Goal: Task Accomplishment & Management: Complete application form

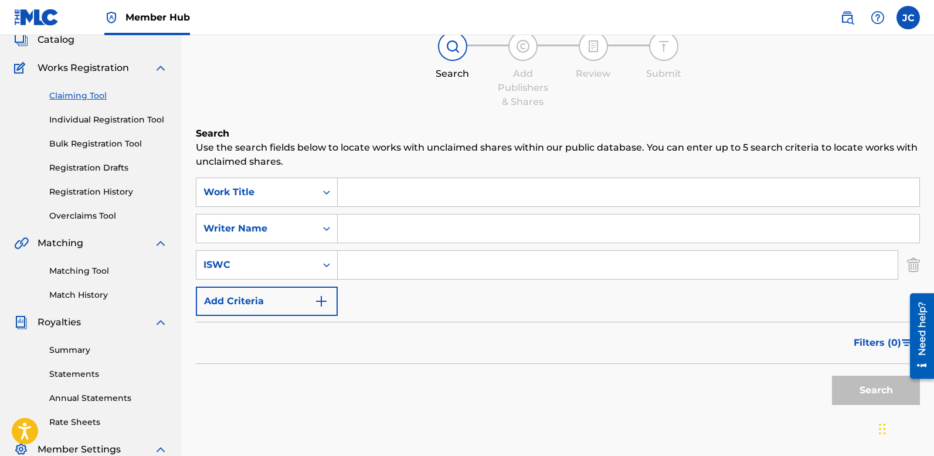
click at [389, 196] on input "Search Form" at bounding box center [628, 192] width 581 height 28
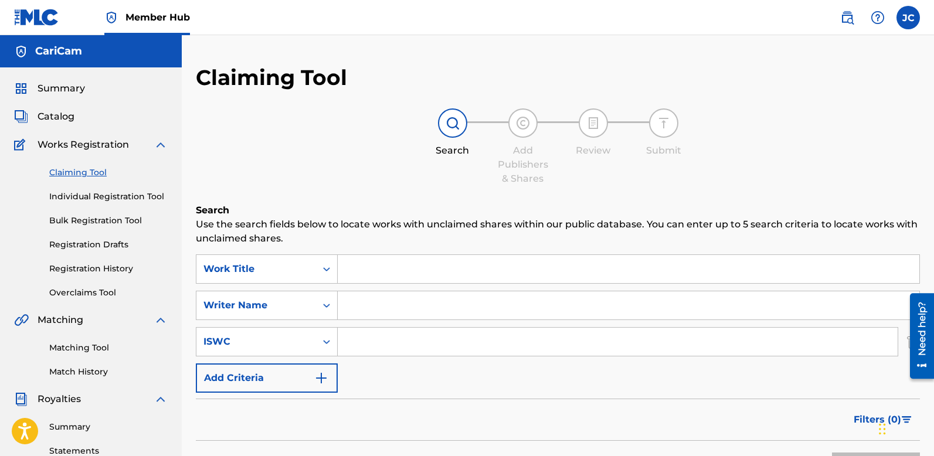
click at [87, 172] on link "Claiming Tool" at bounding box center [108, 172] width 118 height 12
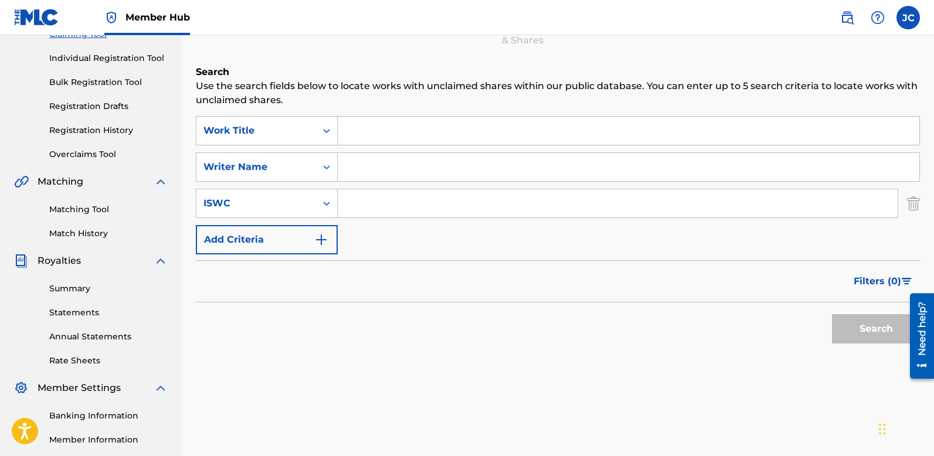
scroll to position [100, 0]
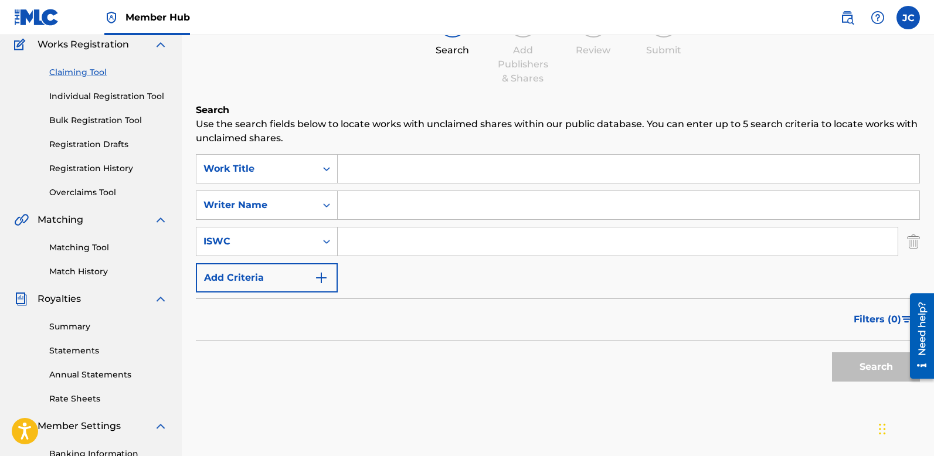
click at [433, 174] on input "Search Form" at bounding box center [628, 169] width 581 height 28
paste input "Hunxho"
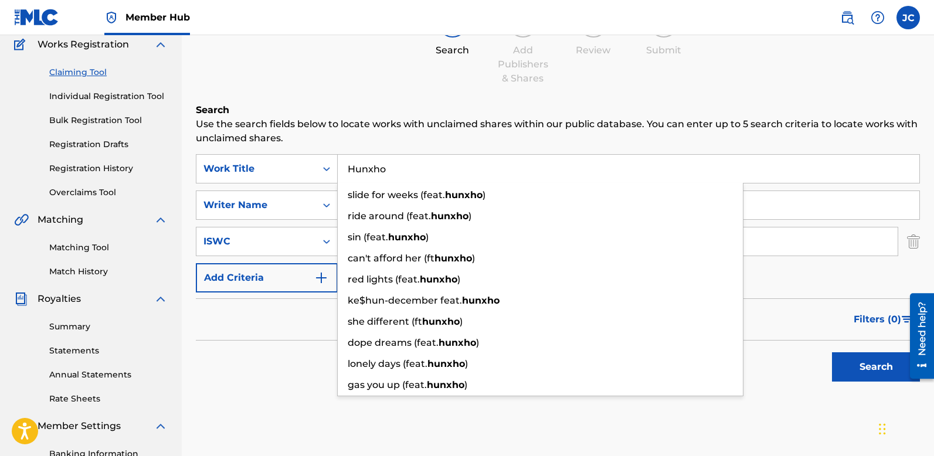
type input "Hunxho"
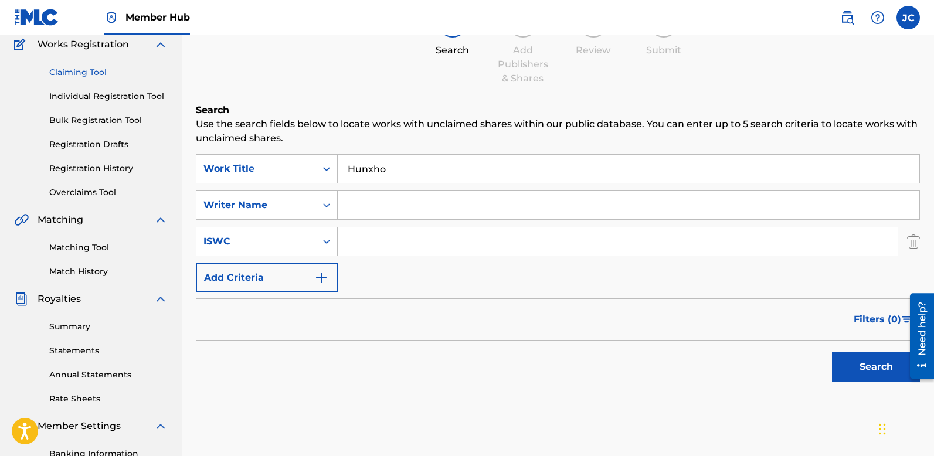
click at [411, 427] on div "Search Use the search fields below to locate works with unclaimed shares within…" at bounding box center [558, 274] width 724 height 343
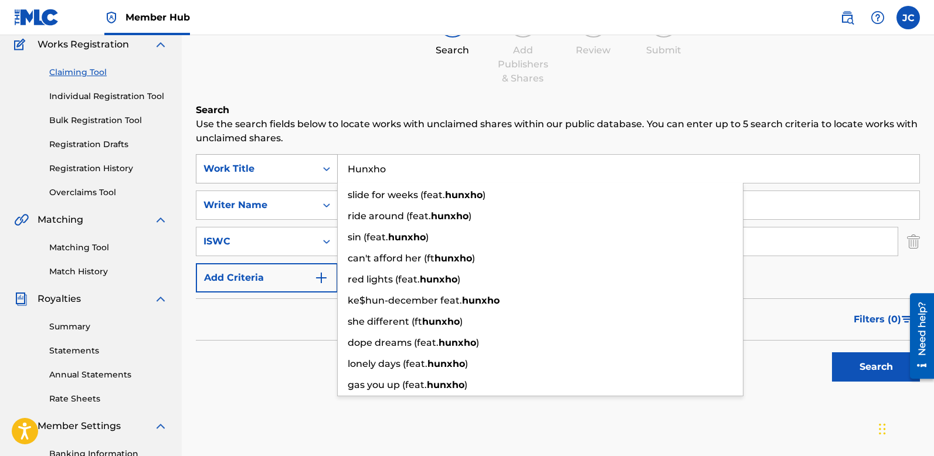
drag, startPoint x: 398, startPoint y: 168, endPoint x: 253, endPoint y: 168, distance: 144.7
click at [253, 168] on div "SearchWithCriteria2bb34241-8a25-413b-89e7-a0ab9bce8d25 Work Title Hunxho slide …" at bounding box center [558, 168] width 724 height 29
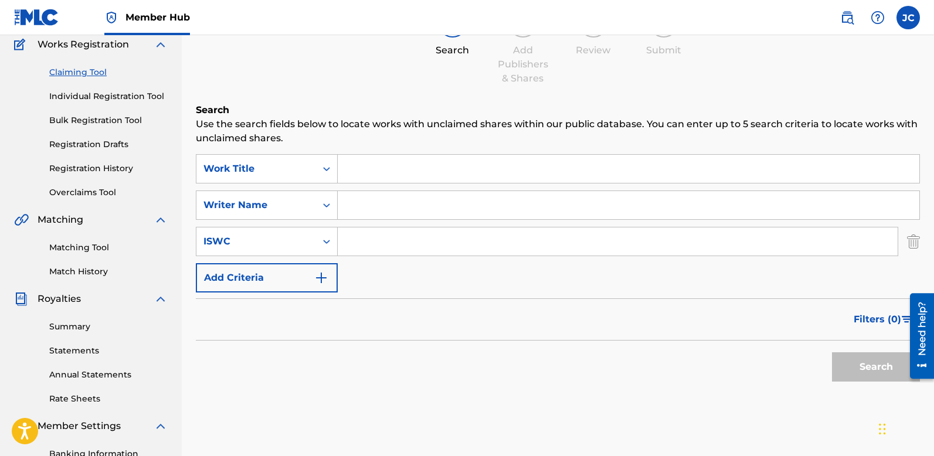
click at [411, 202] on input "Search Form" at bounding box center [628, 205] width 581 height 28
paste input "Hunxho"
type input "Hunxho"
click at [386, 171] on input "Search Form" at bounding box center [628, 169] width 581 height 28
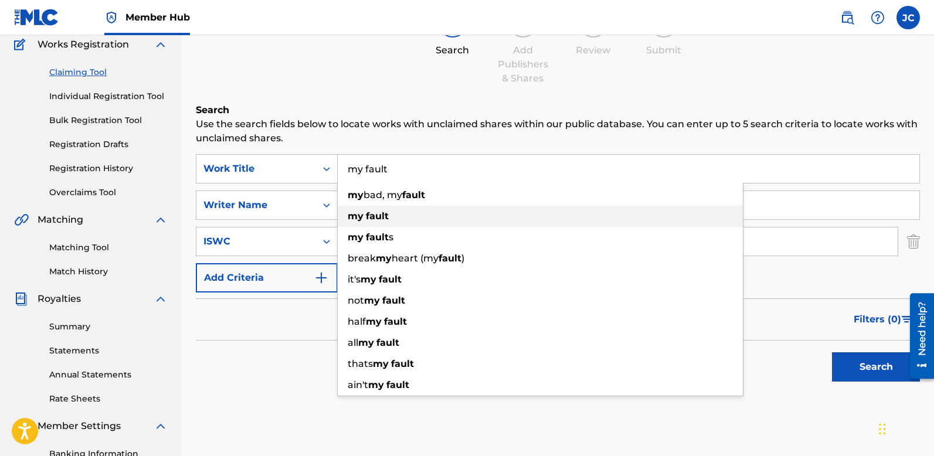
type input "my fault"
click at [383, 212] on strong "fault" at bounding box center [377, 215] width 23 height 11
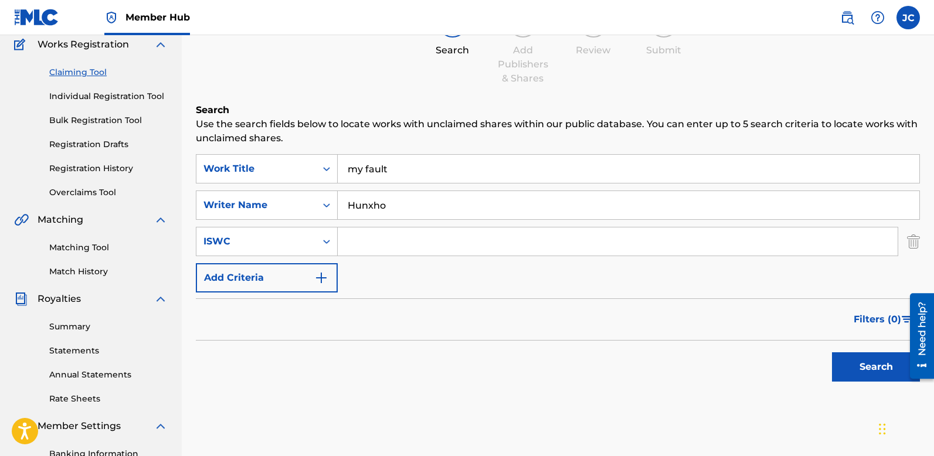
click at [285, 366] on div "Search" at bounding box center [558, 363] width 724 height 47
click at [372, 240] on input "Search Form" at bounding box center [618, 241] width 560 height 28
paste input "QMCE32200247"
type input "QMCE32200247"
click at [553, 270] on div "SearchWithCriteria2bb34241-8a25-413b-89e7-a0ab9bce8d25 Work Title my fault Sear…" at bounding box center [558, 223] width 724 height 138
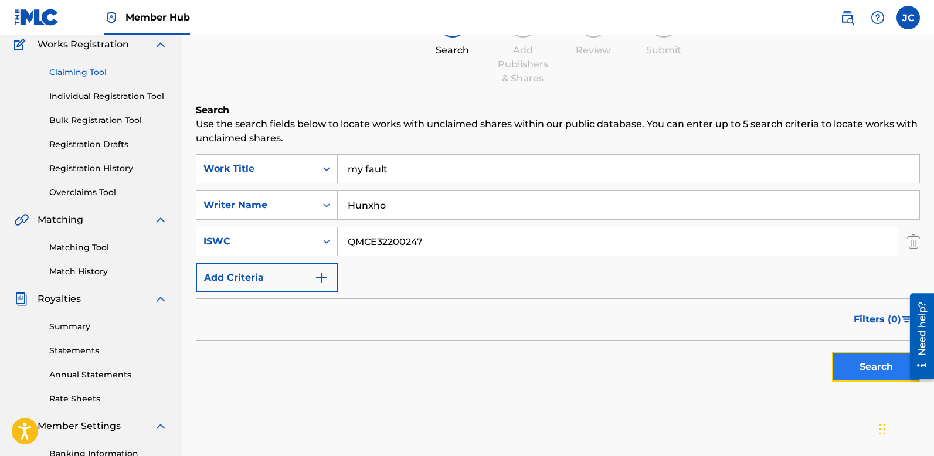
click at [849, 359] on button "Search" at bounding box center [876, 366] width 88 height 29
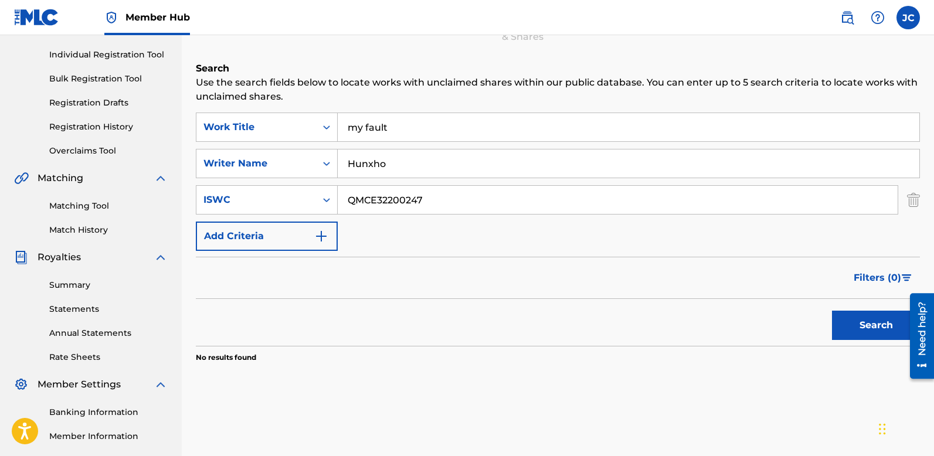
scroll to position [151, 0]
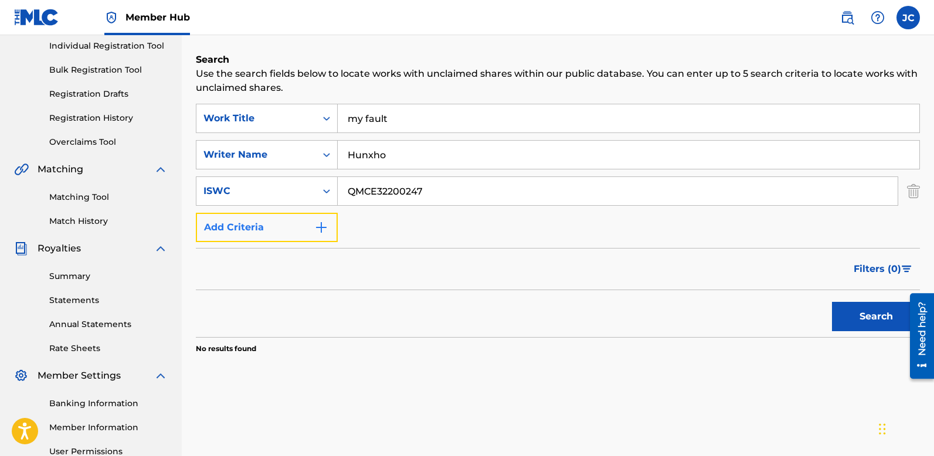
click at [312, 233] on button "Add Criteria" at bounding box center [267, 227] width 142 height 29
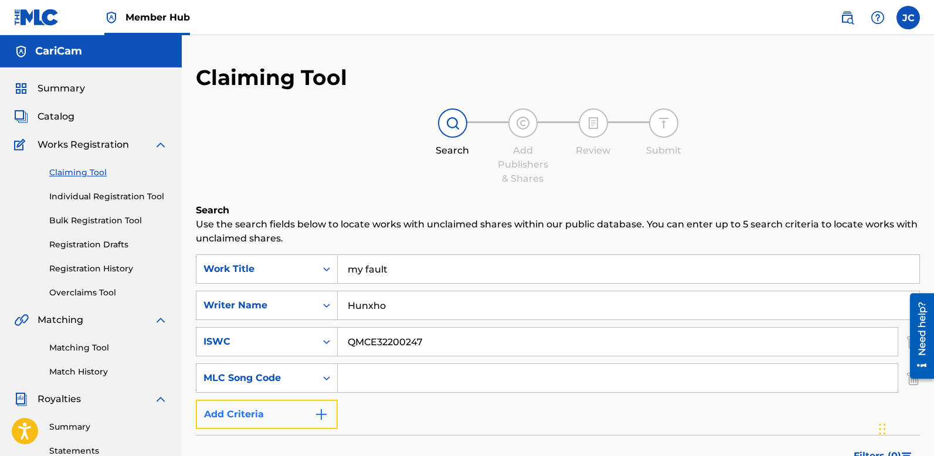
scroll to position [0, 0]
click at [115, 223] on link "Bulk Registration Tool" at bounding box center [108, 220] width 118 height 12
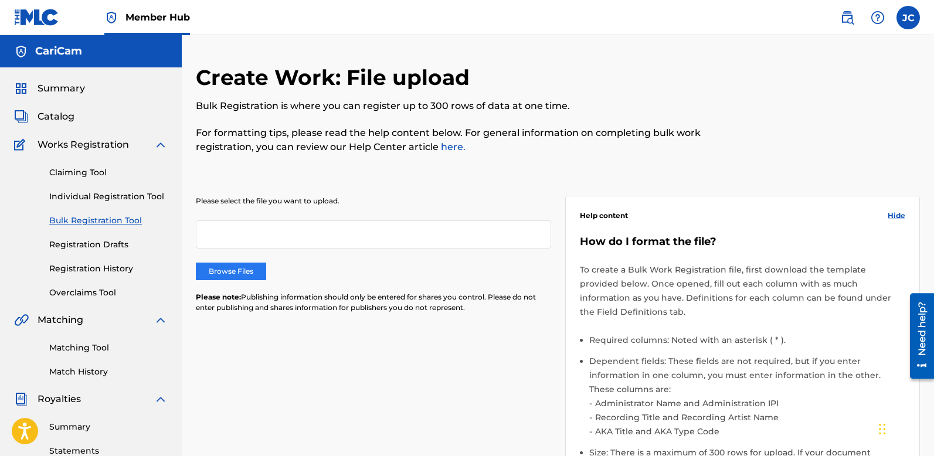
click at [236, 270] on label "Browse Files" at bounding box center [231, 272] width 70 height 18
click at [0, 0] on input "Browse Files" at bounding box center [0, 0] width 0 height 0
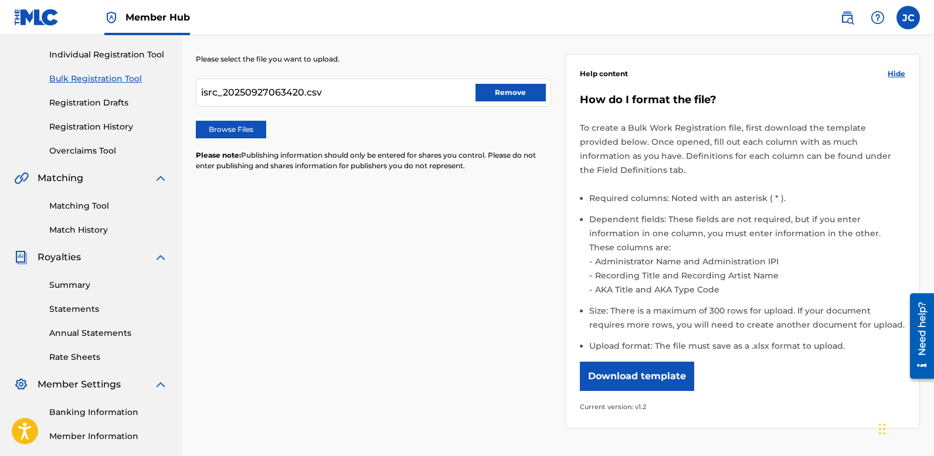
scroll to position [274, 0]
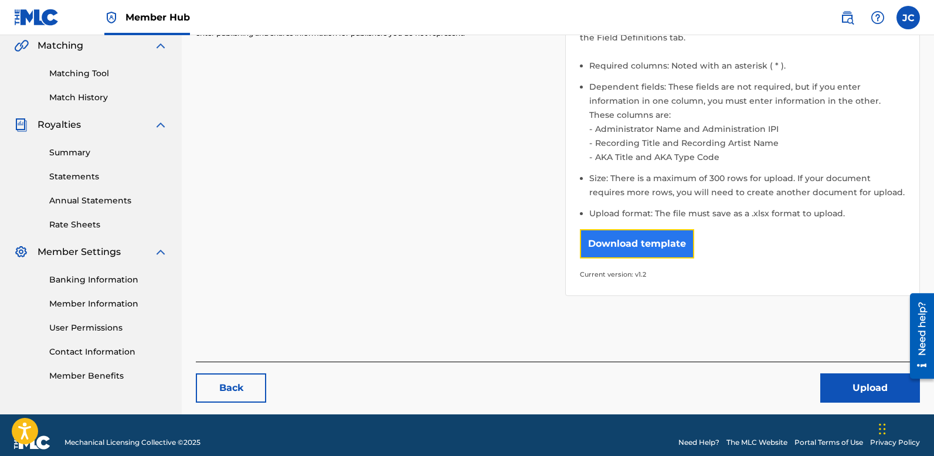
click at [621, 236] on button "Download template" at bounding box center [637, 243] width 114 height 29
click at [410, 141] on div "Please select the file you want to upload. isrc_20250927063420.csv Remove Brows…" at bounding box center [558, 101] width 724 height 417
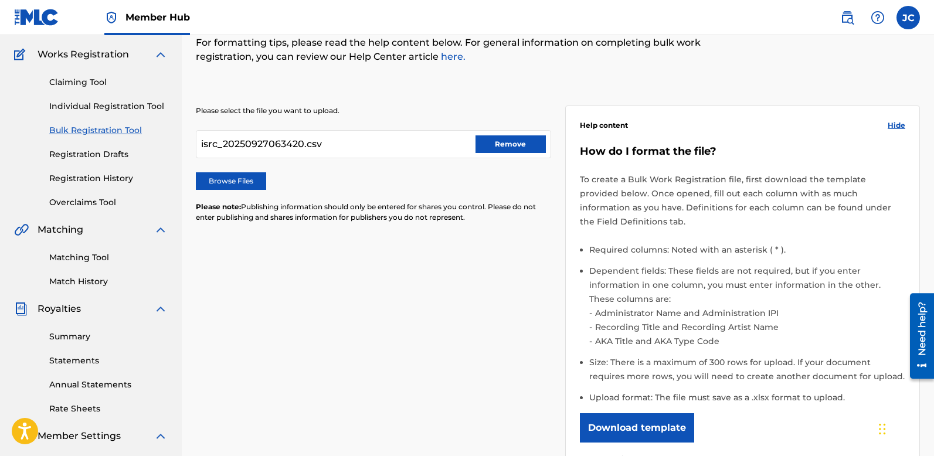
scroll to position [87, 0]
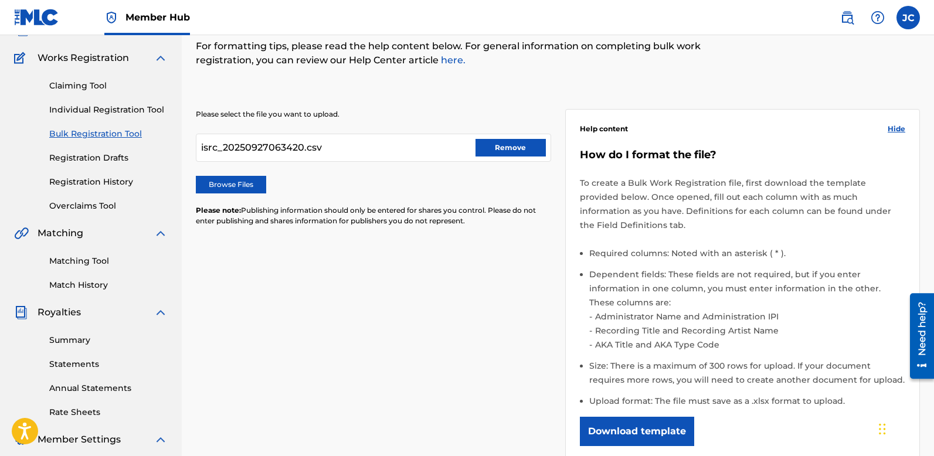
click at [310, 181] on div "Browse Files" at bounding box center [373, 185] width 355 height 18
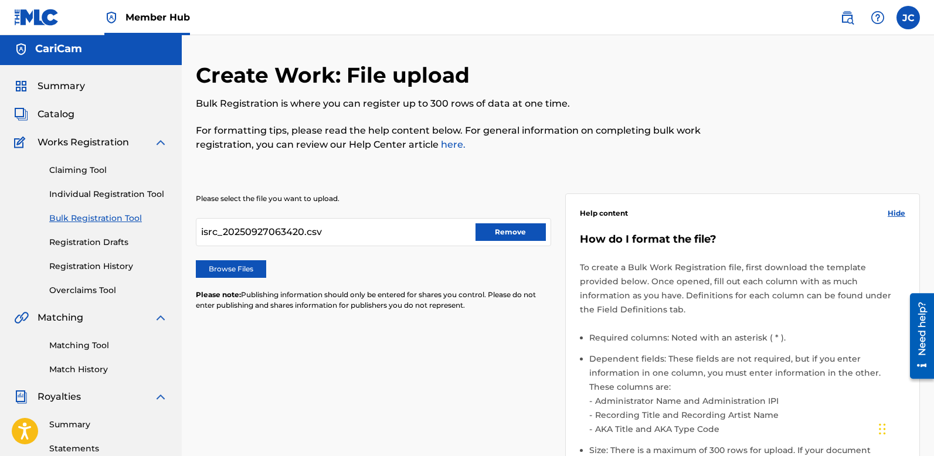
scroll to position [0, 0]
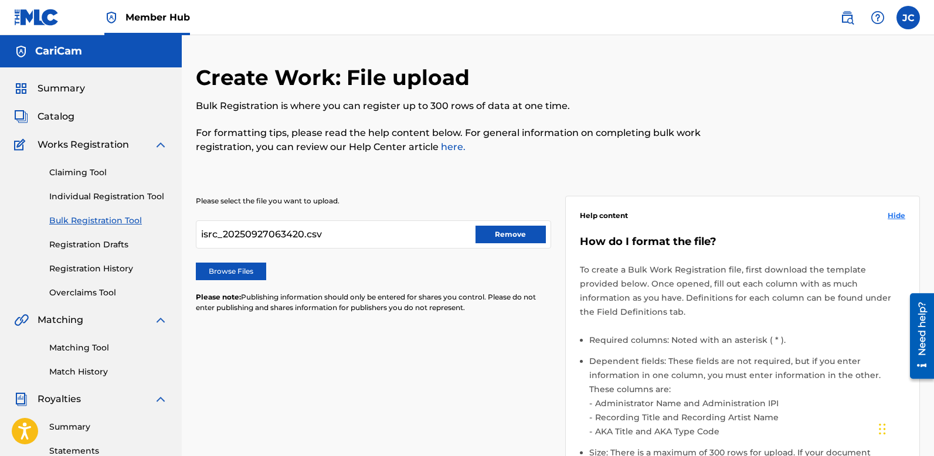
click at [891, 214] on span "Hide" at bounding box center [896, 215] width 18 height 11
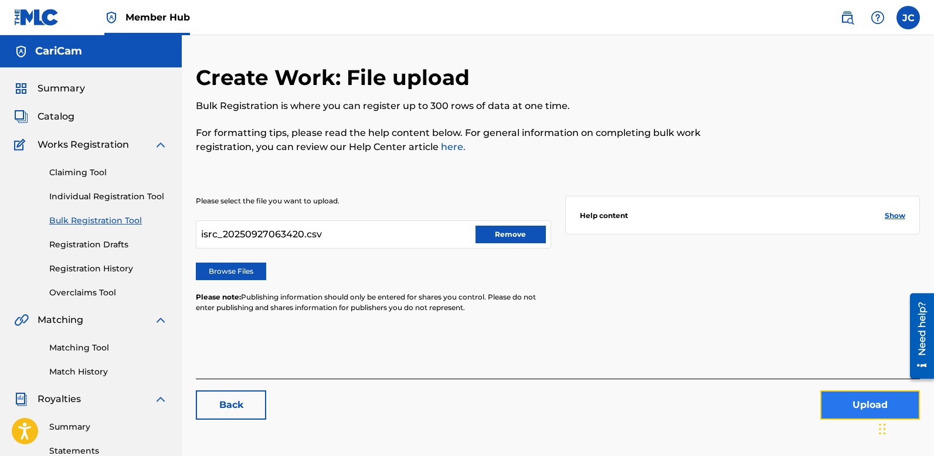
click at [857, 404] on button "Upload" at bounding box center [870, 404] width 100 height 29
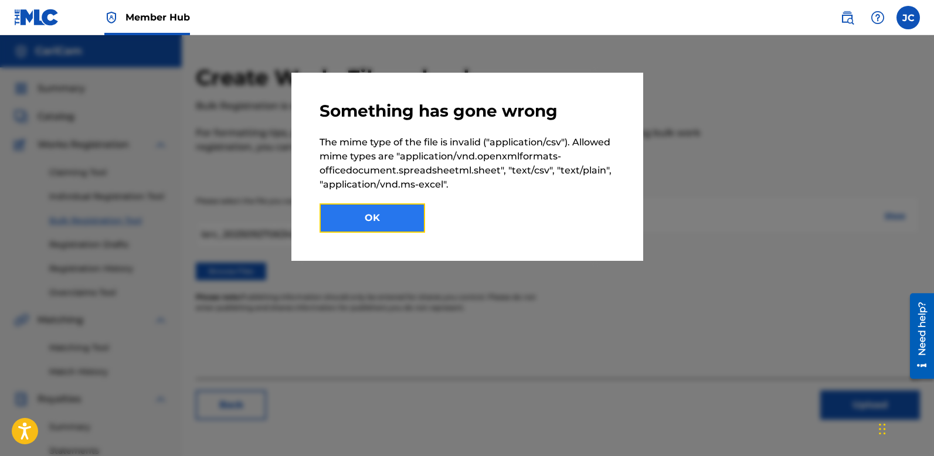
click at [408, 214] on button "OK" at bounding box center [371, 217] width 105 height 29
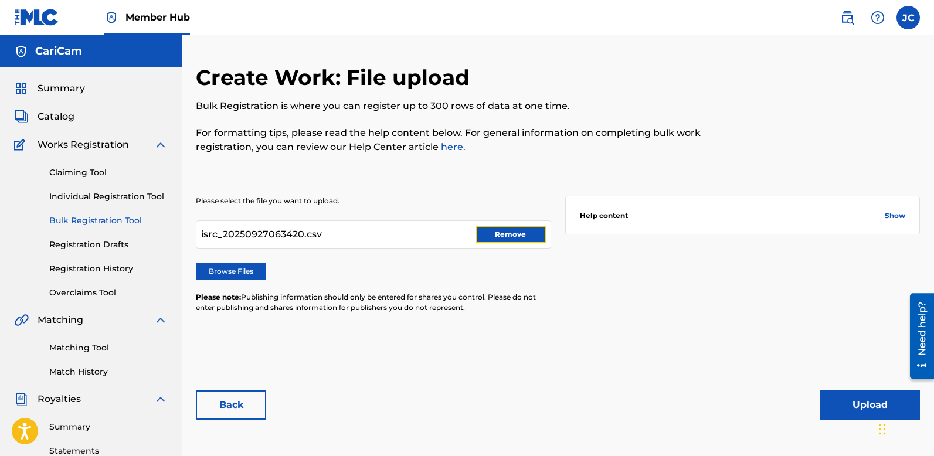
click at [488, 237] on button "Remove" at bounding box center [510, 235] width 70 height 18
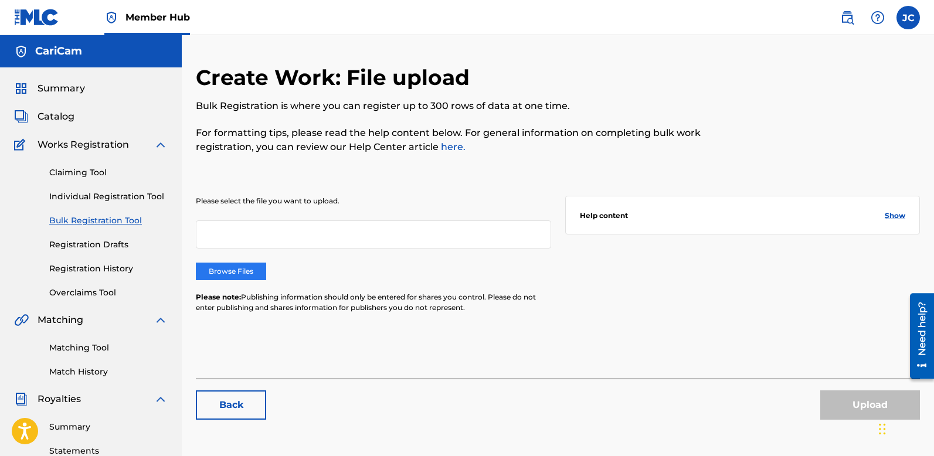
click at [252, 270] on label "Browse Files" at bounding box center [231, 272] width 70 height 18
click at [0, 0] on input "Browse Files" at bounding box center [0, 0] width 0 height 0
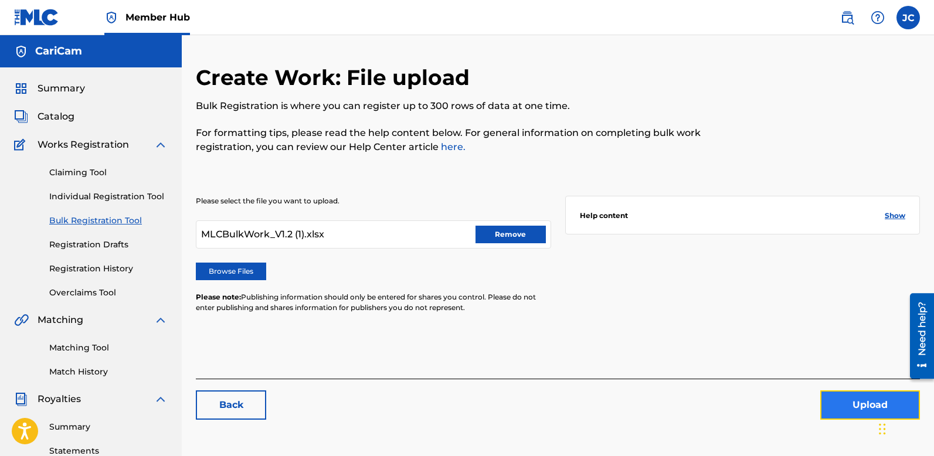
click at [856, 408] on button "Upload" at bounding box center [870, 404] width 100 height 29
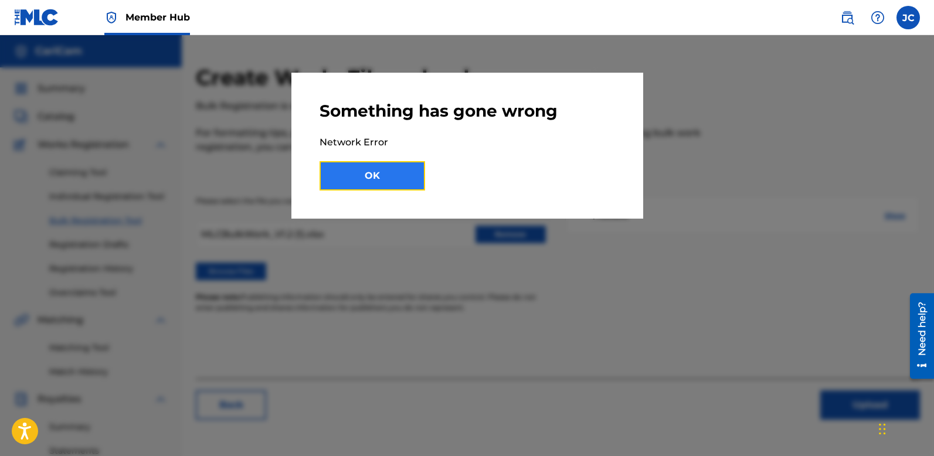
click at [368, 180] on button "OK" at bounding box center [371, 175] width 105 height 29
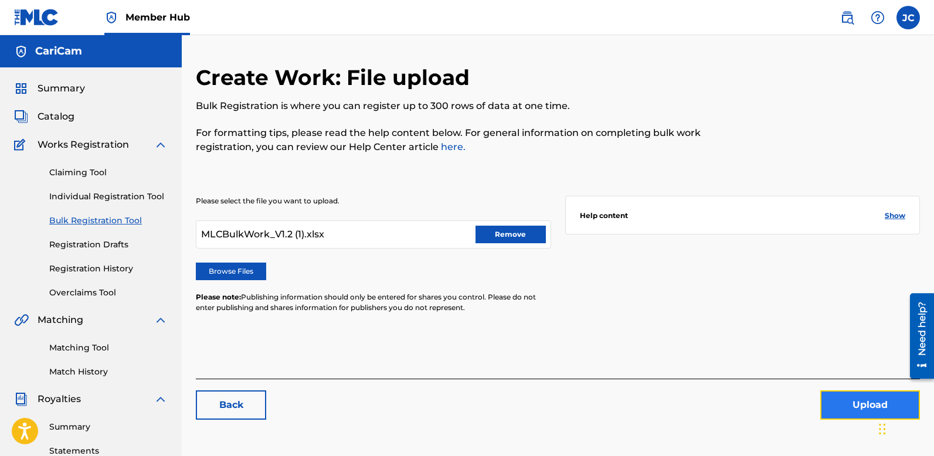
click at [847, 410] on button "Upload" at bounding box center [870, 404] width 100 height 29
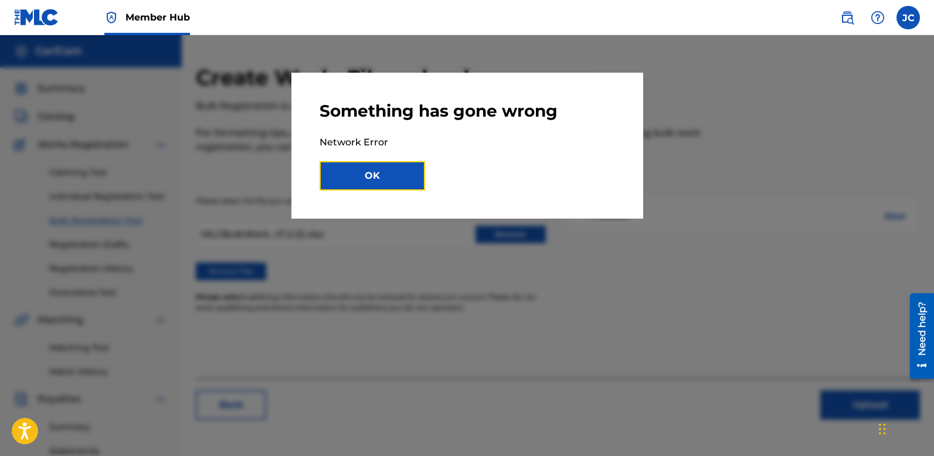
click at [362, 171] on button "OK" at bounding box center [371, 175] width 105 height 29
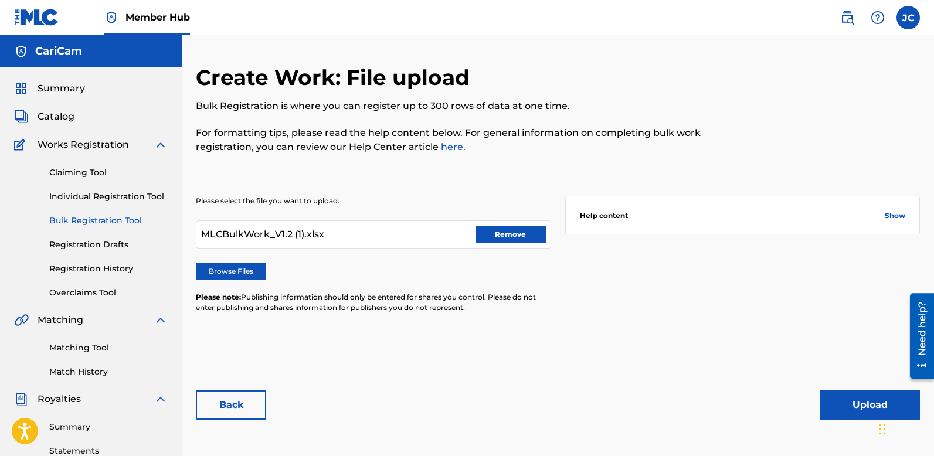
click at [365, 238] on div "MLCBulkWork_V1.2 (1).xlsx Remove" at bounding box center [373, 234] width 355 height 28
click at [311, 229] on span "MLCBulkWork_V1.2 (1).xlsx" at bounding box center [262, 234] width 123 height 14
click at [529, 235] on button "Remove" at bounding box center [510, 235] width 70 height 18
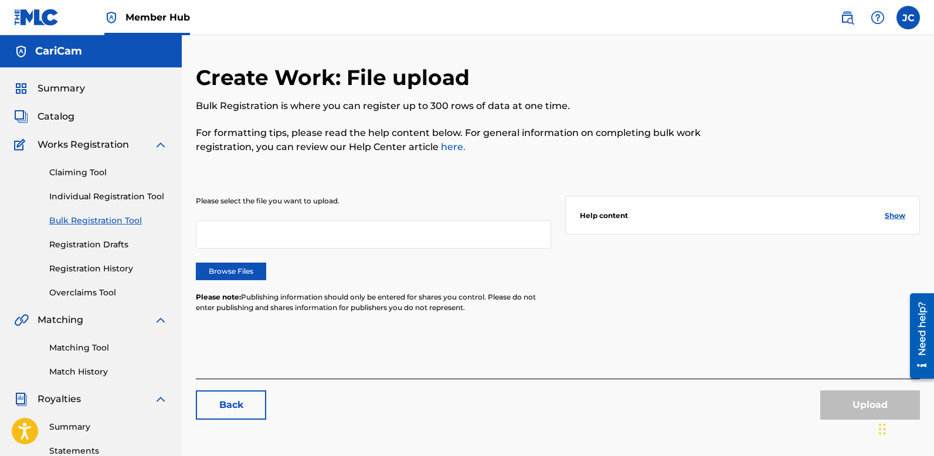
click at [451, 147] on link "here." at bounding box center [451, 146] width 27 height 11
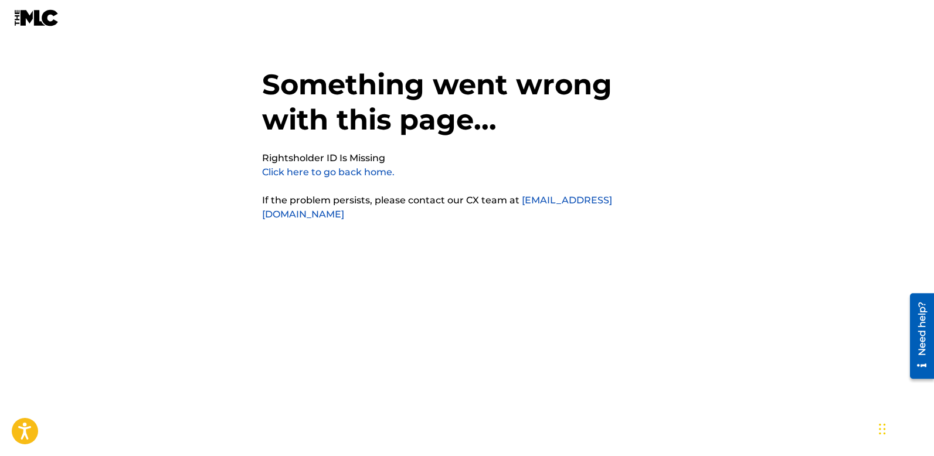
click at [292, 175] on link "Click here to go back home." at bounding box center [328, 171] width 132 height 11
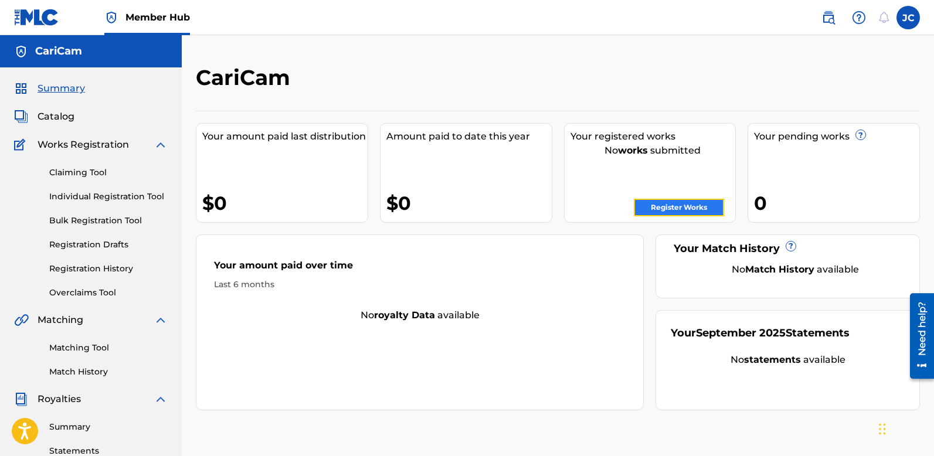
click at [689, 209] on link "Register Works" at bounding box center [679, 208] width 90 height 18
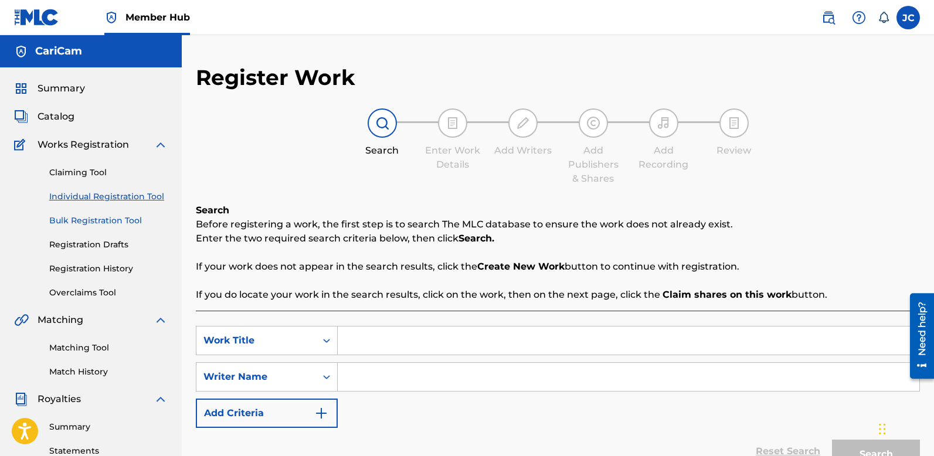
click at [108, 221] on link "Bulk Registration Tool" at bounding box center [108, 220] width 118 height 12
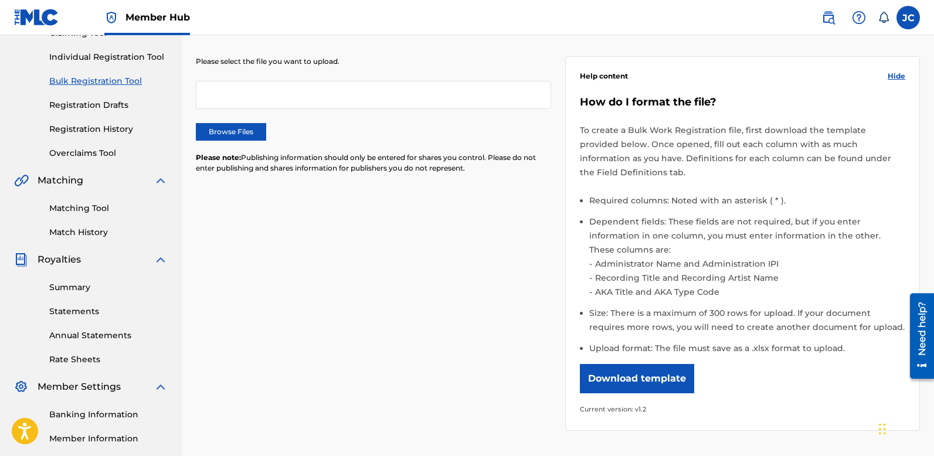
scroll to position [113, 0]
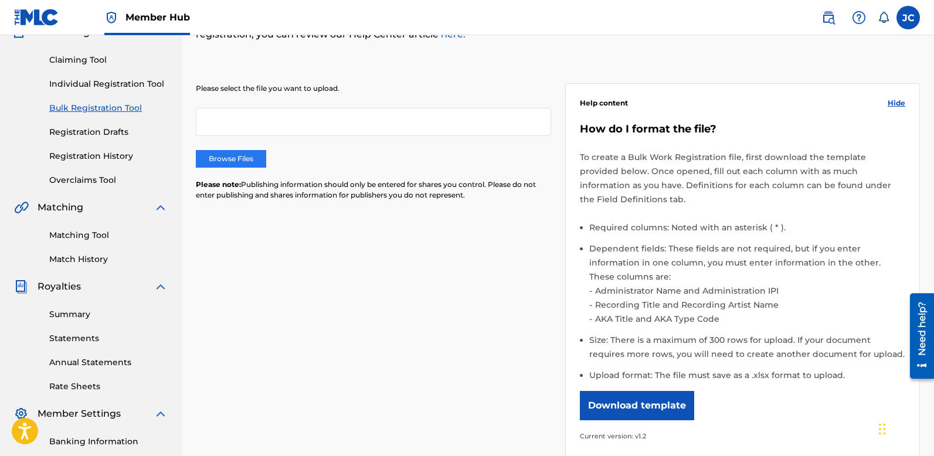
click at [248, 159] on label "Browse Files" at bounding box center [231, 159] width 70 height 18
click at [0, 0] on input "Browse Files" at bounding box center [0, 0] width 0 height 0
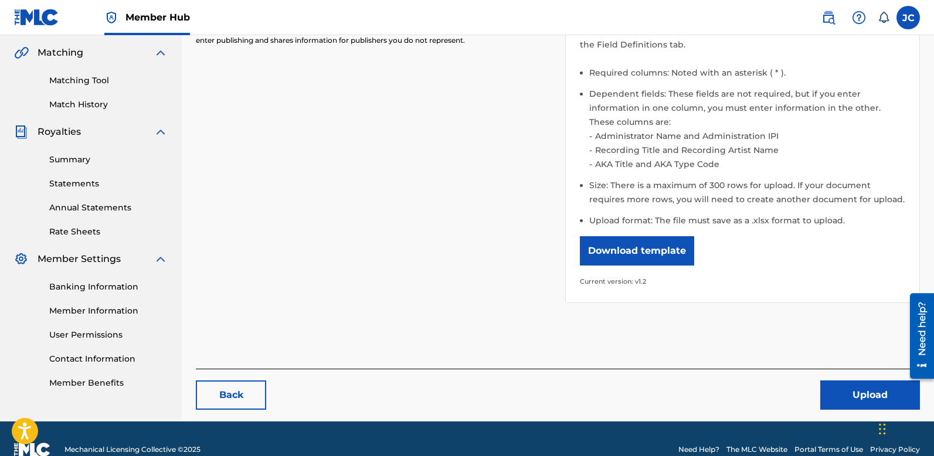
scroll to position [274, 0]
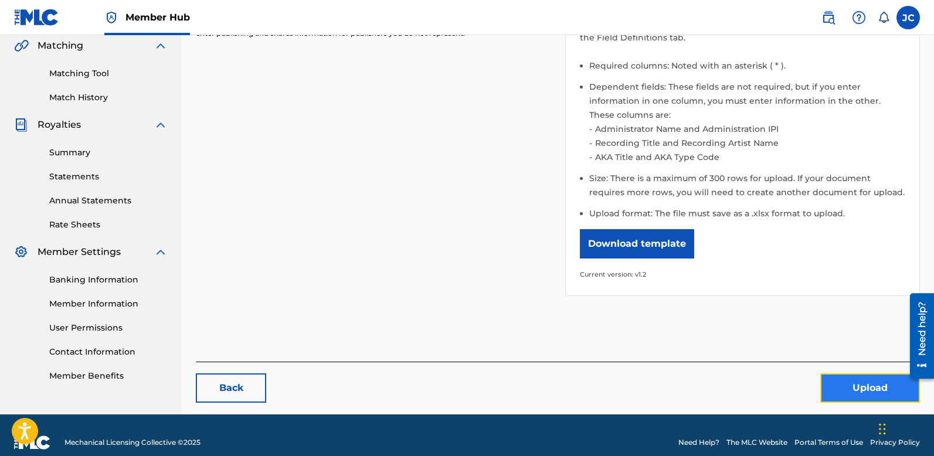
click at [864, 373] on button "Upload" at bounding box center [870, 387] width 100 height 29
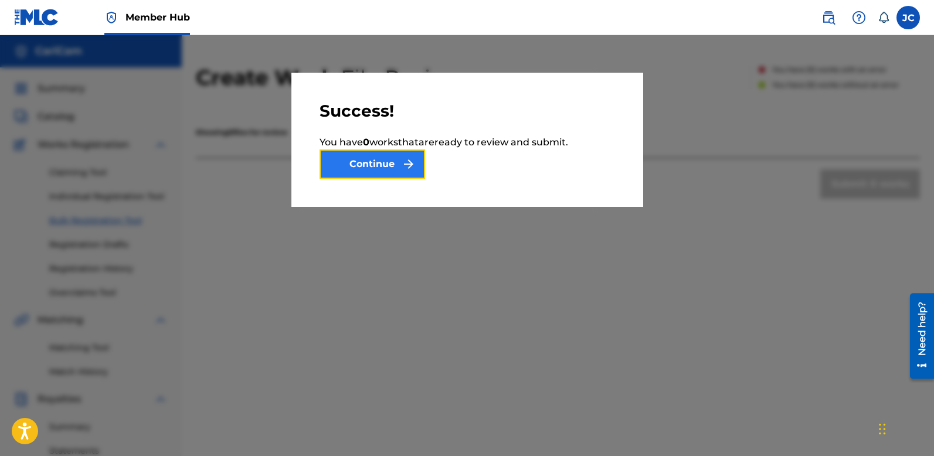
click at [390, 167] on button "Continue" at bounding box center [371, 163] width 105 height 29
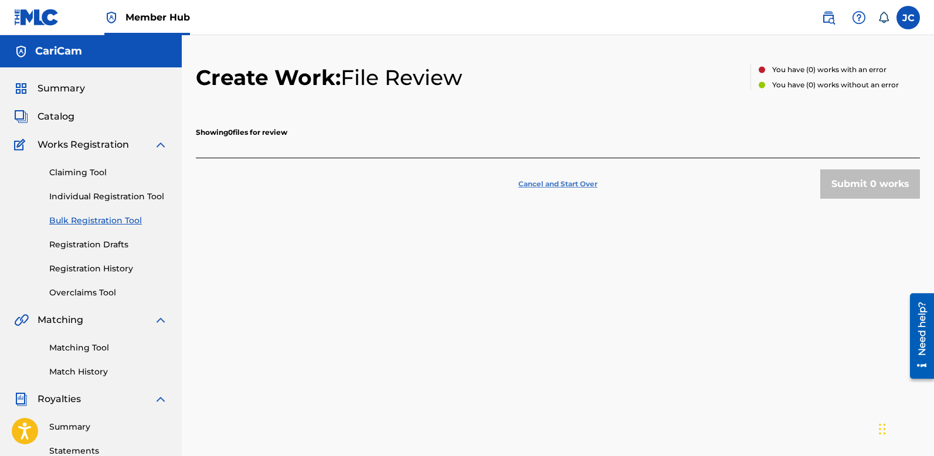
click at [554, 183] on p "Cancel and Start Over" at bounding box center [557, 184] width 79 height 11
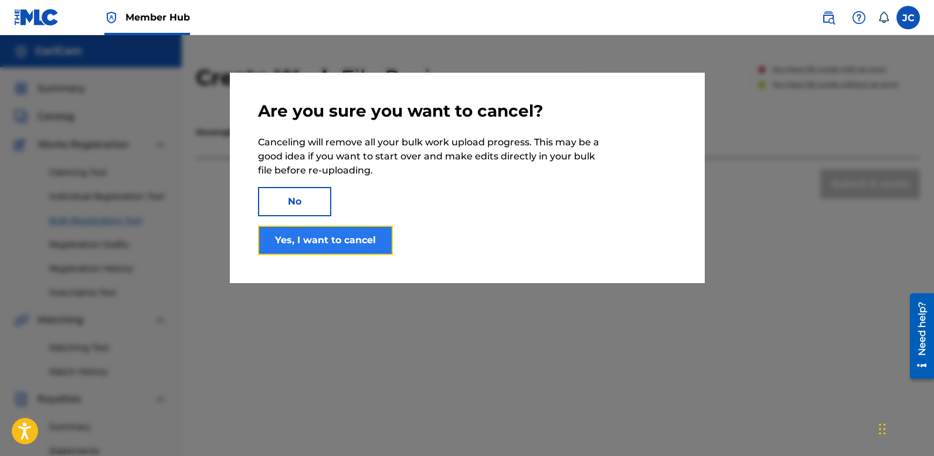
click at [329, 236] on button "Yes, I want to cancel" at bounding box center [325, 240] width 135 height 29
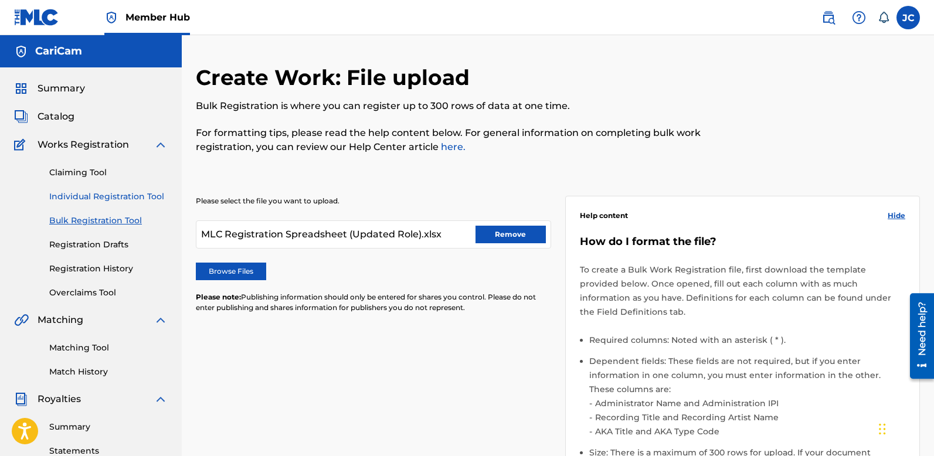
click at [82, 198] on link "Individual Registration Tool" at bounding box center [108, 196] width 118 height 12
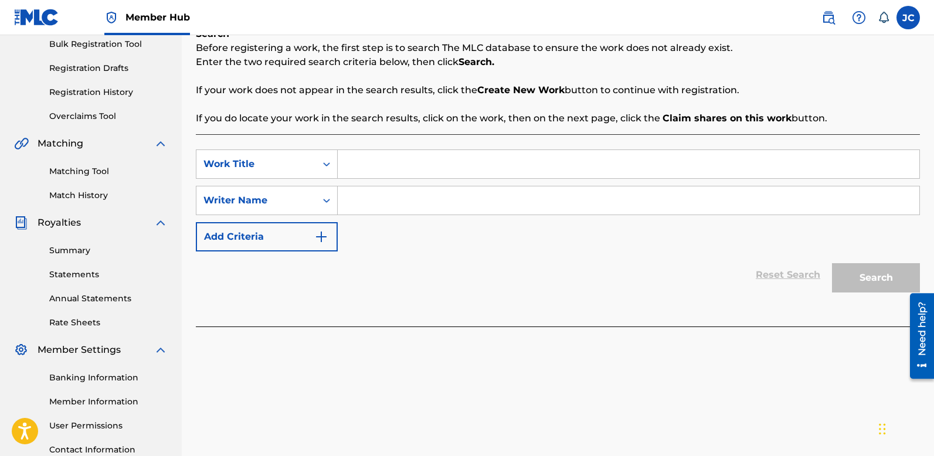
scroll to position [23, 0]
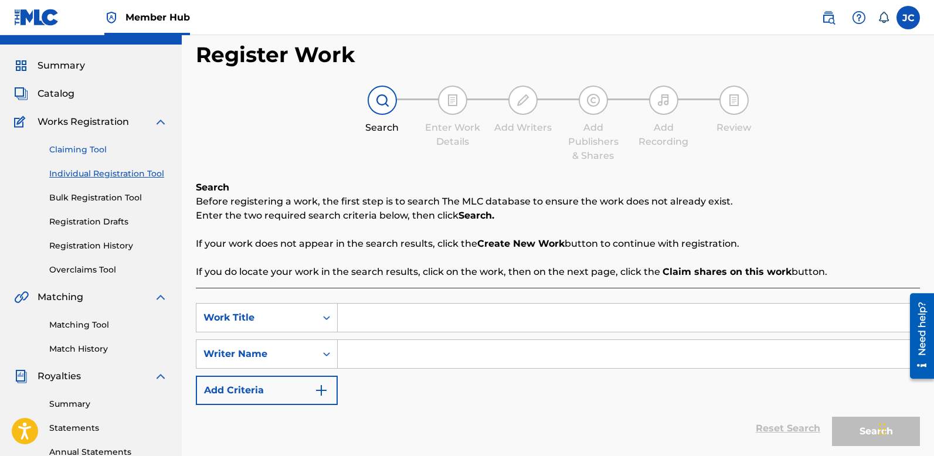
click at [64, 147] on link "Claiming Tool" at bounding box center [108, 150] width 118 height 12
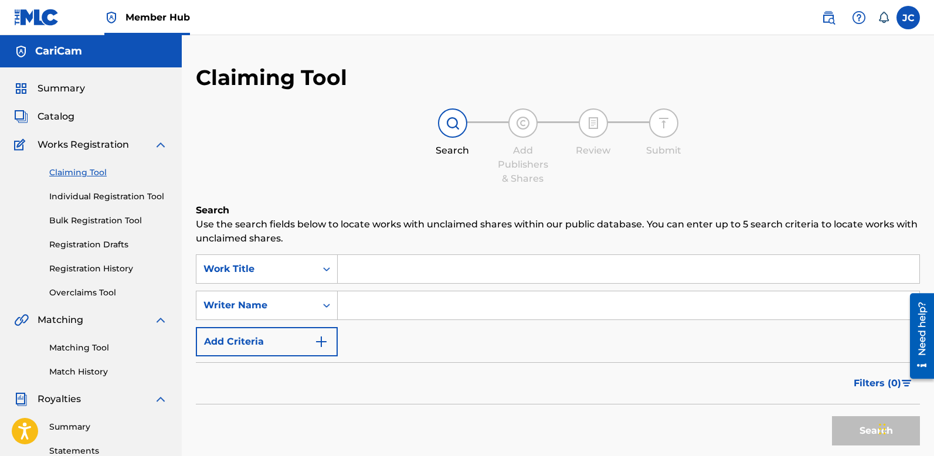
click at [80, 145] on span "Works Registration" at bounding box center [83, 145] width 91 height 14
click at [73, 219] on link "Bulk Registration Tool" at bounding box center [108, 220] width 118 height 12
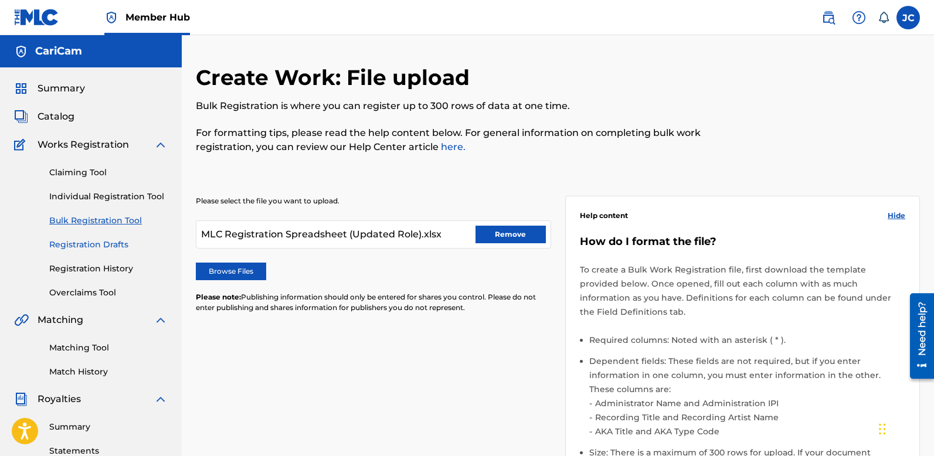
click at [72, 246] on link "Registration Drafts" at bounding box center [108, 245] width 118 height 12
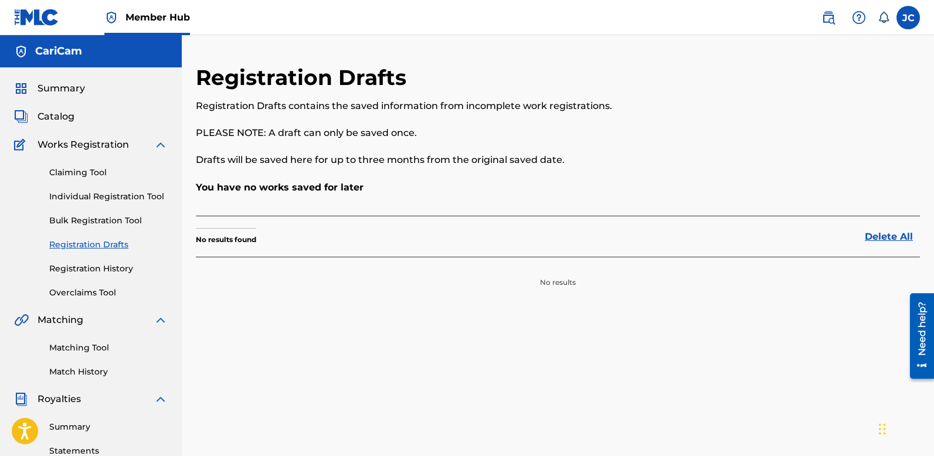
click at [76, 280] on div "Claiming Tool Individual Registration Tool Bulk Registration Tool Registration …" at bounding box center [91, 225] width 154 height 147
click at [79, 269] on link "Registration History" at bounding box center [108, 269] width 118 height 12
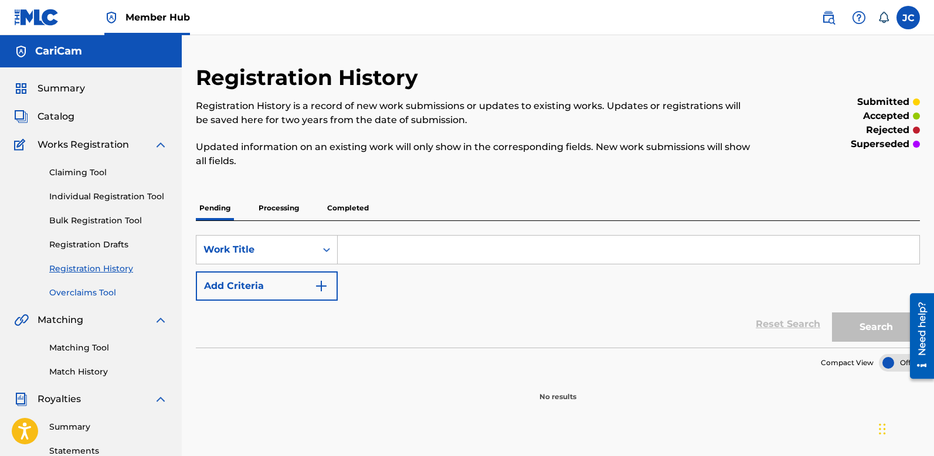
click at [72, 294] on link "Overclaims Tool" at bounding box center [108, 293] width 118 height 12
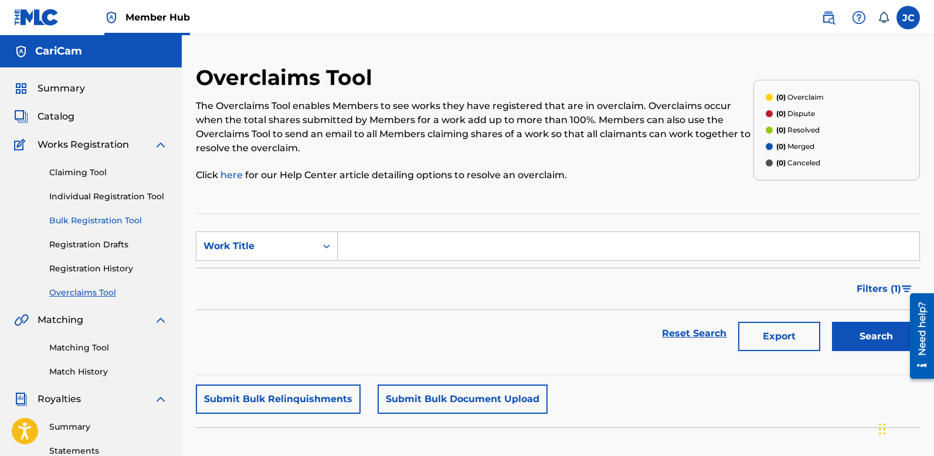
click at [88, 220] on link "Bulk Registration Tool" at bounding box center [108, 220] width 118 height 12
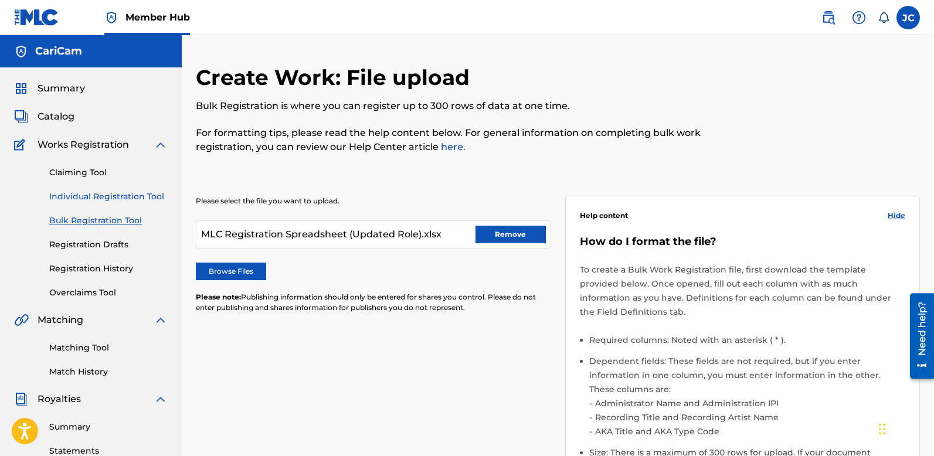
click at [94, 197] on link "Individual Registration Tool" at bounding box center [108, 196] width 118 height 12
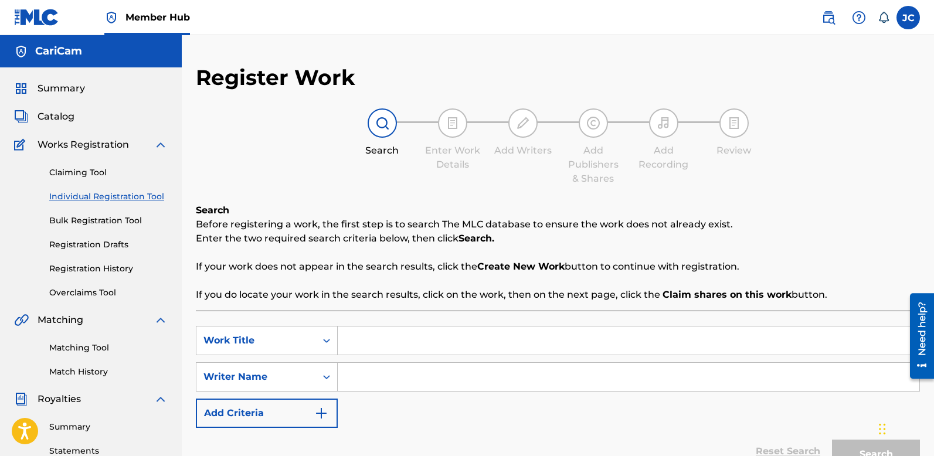
click at [403, 345] on input "Search Form" at bounding box center [628, 340] width 581 height 28
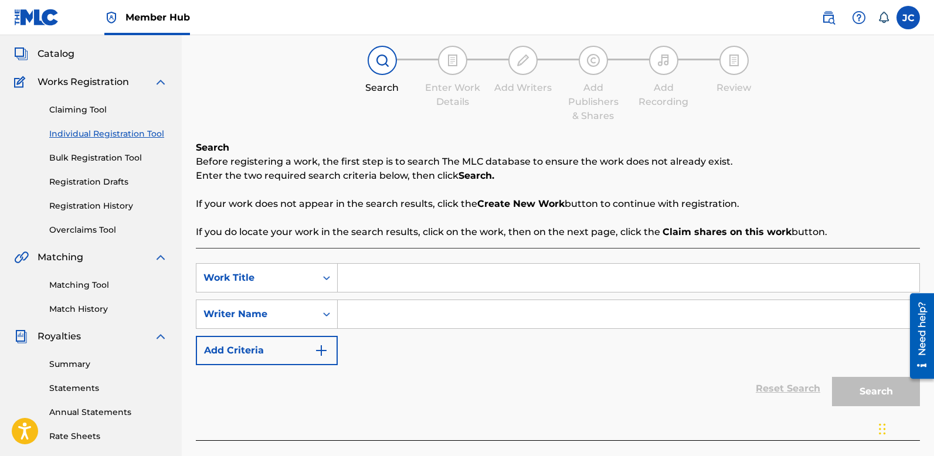
scroll to position [87, 0]
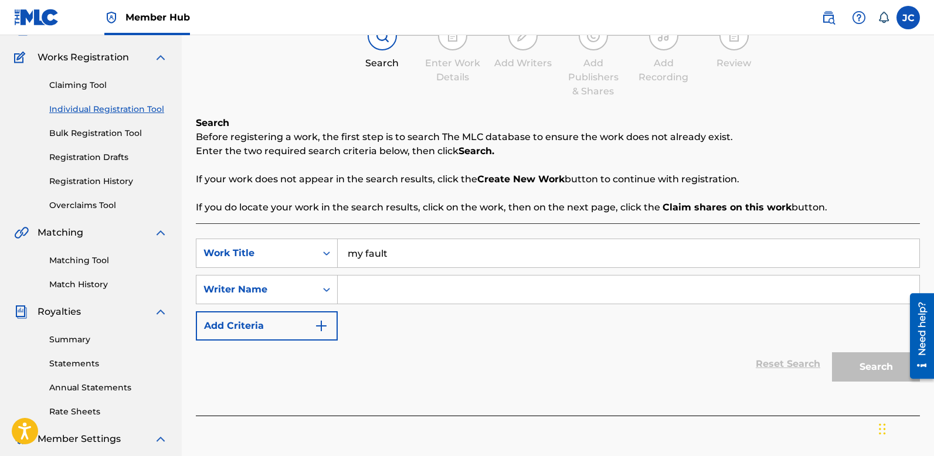
type input "my fault"
type input "hunxho"
click at [832, 352] on button "Search" at bounding box center [876, 366] width 88 height 29
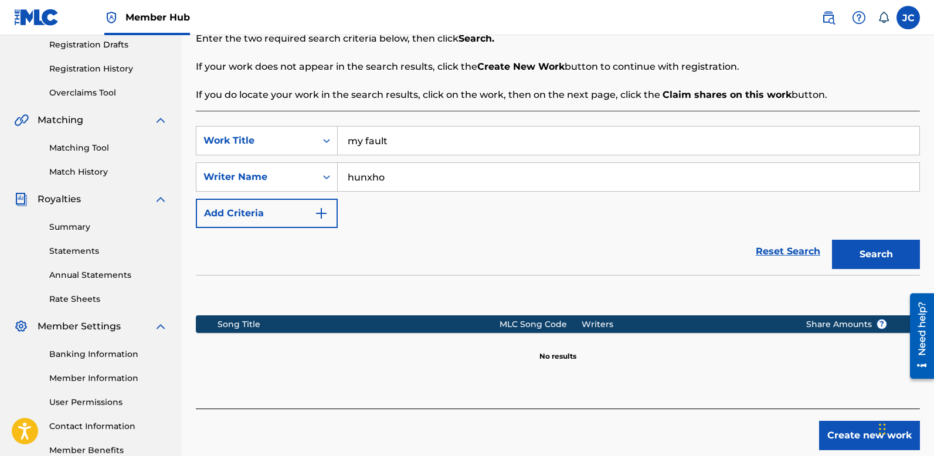
scroll to position [200, 0]
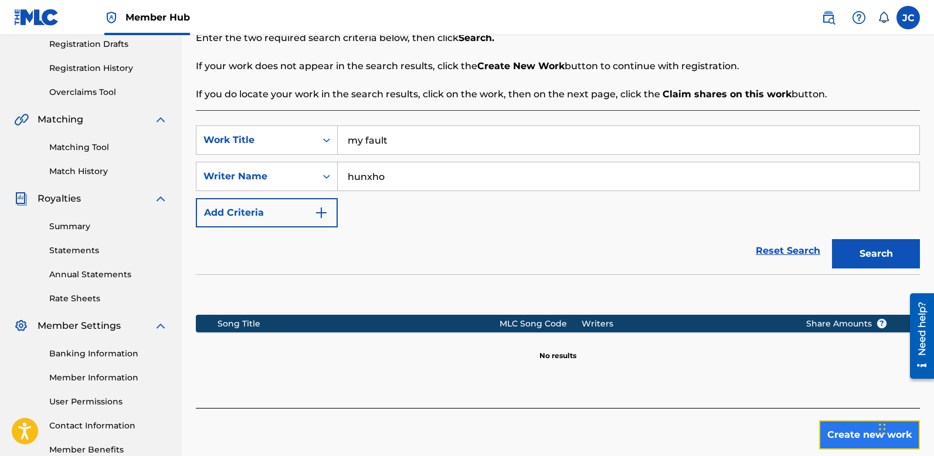
click at [847, 422] on button "Create new work" at bounding box center [869, 434] width 101 height 29
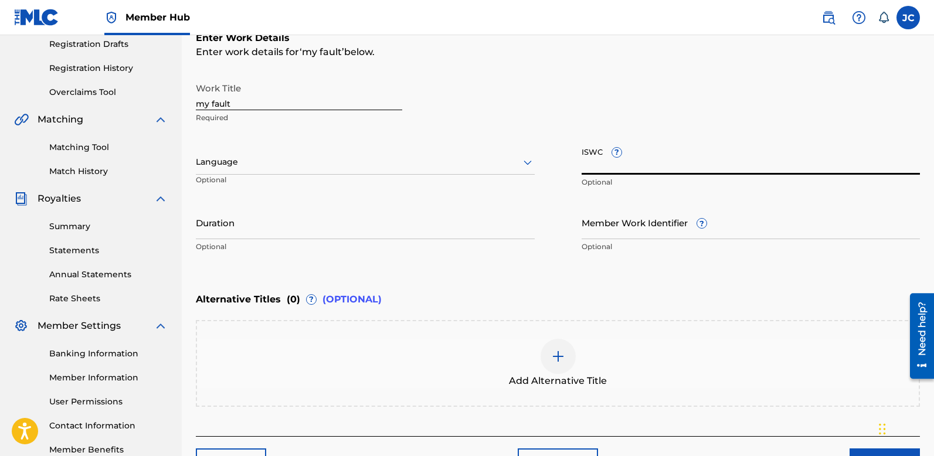
click at [658, 164] on input "ISWC ?" at bounding box center [750, 157] width 339 height 33
paste input "QMCE32200247"
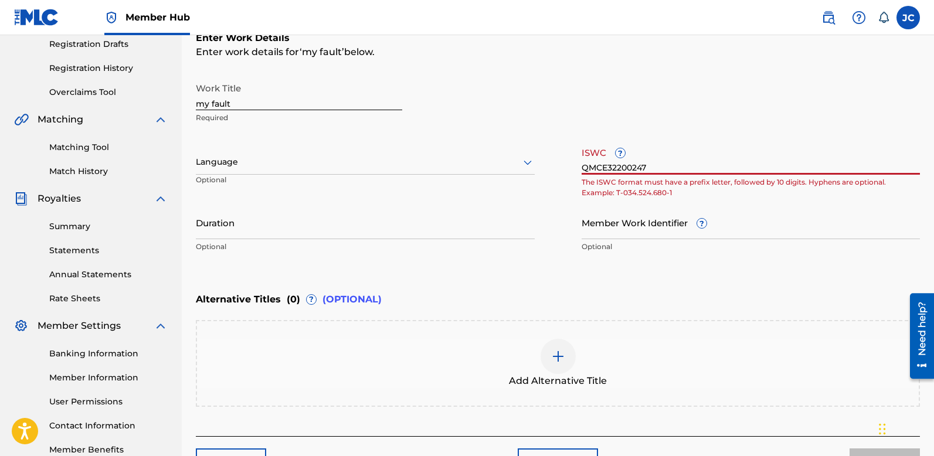
type input "QMCE32200247"
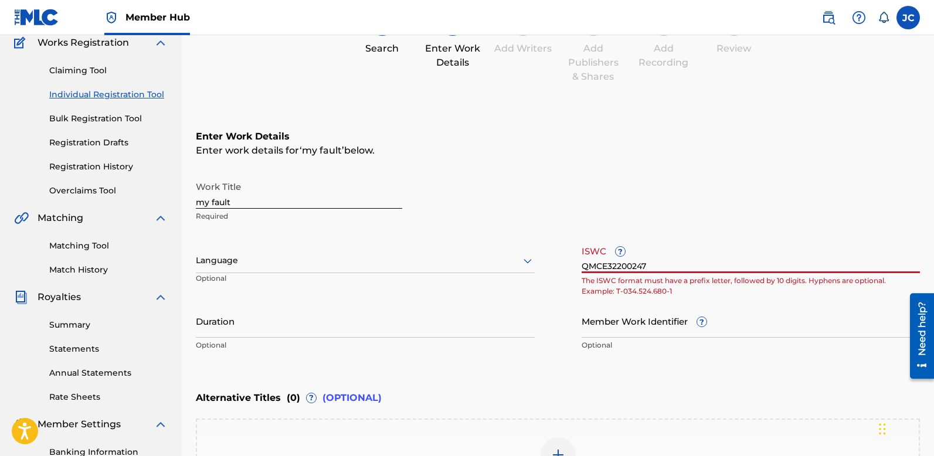
scroll to position [71, 0]
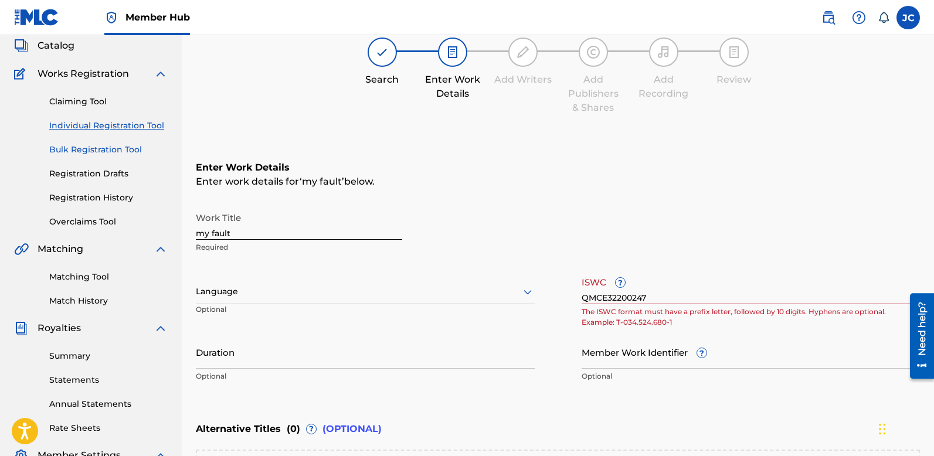
click at [85, 149] on link "Bulk Registration Tool" at bounding box center [108, 150] width 118 height 12
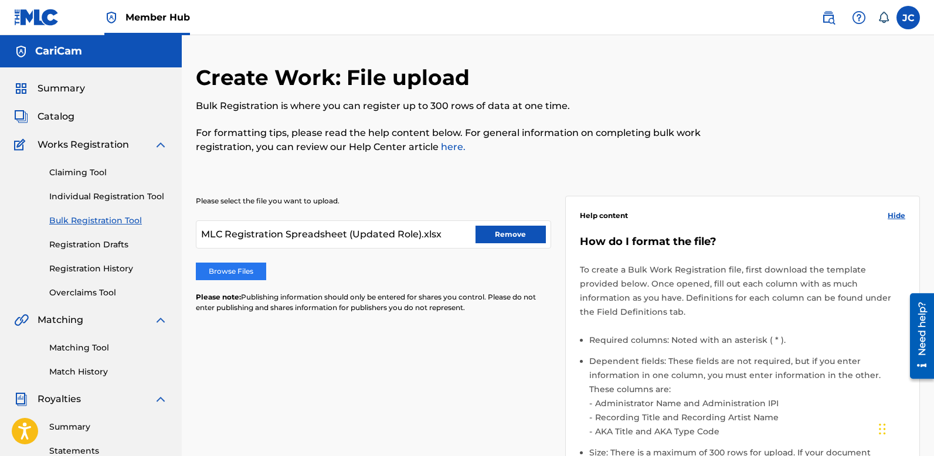
click at [231, 271] on label "Browse Files" at bounding box center [231, 272] width 70 height 18
click at [0, 0] on input "Browse Files" at bounding box center [0, 0] width 0 height 0
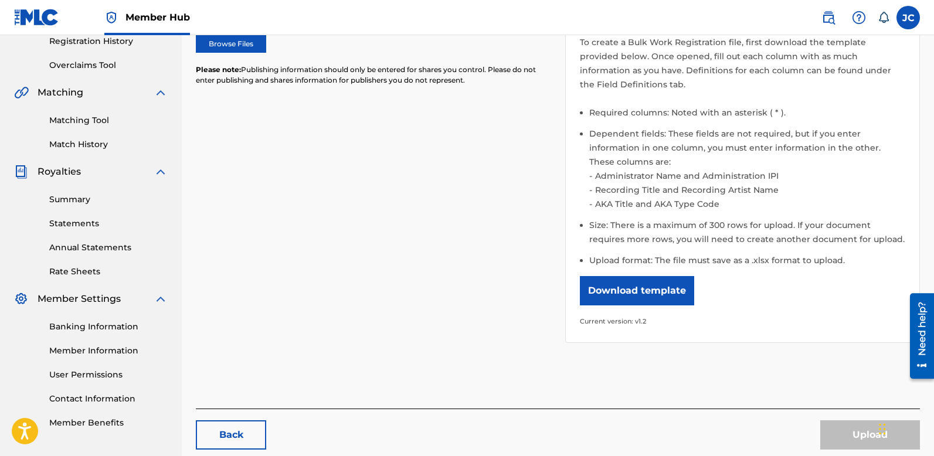
scroll to position [274, 0]
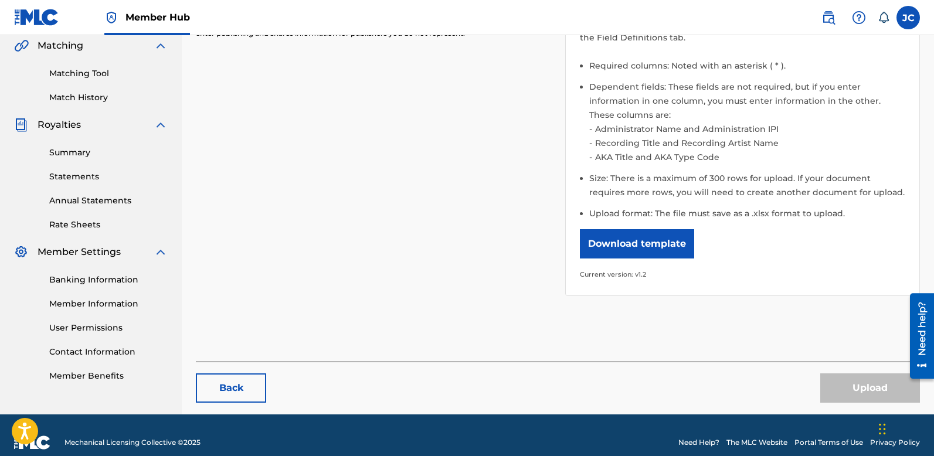
click at [880, 377] on div "Upload" at bounding box center [870, 387] width 100 height 29
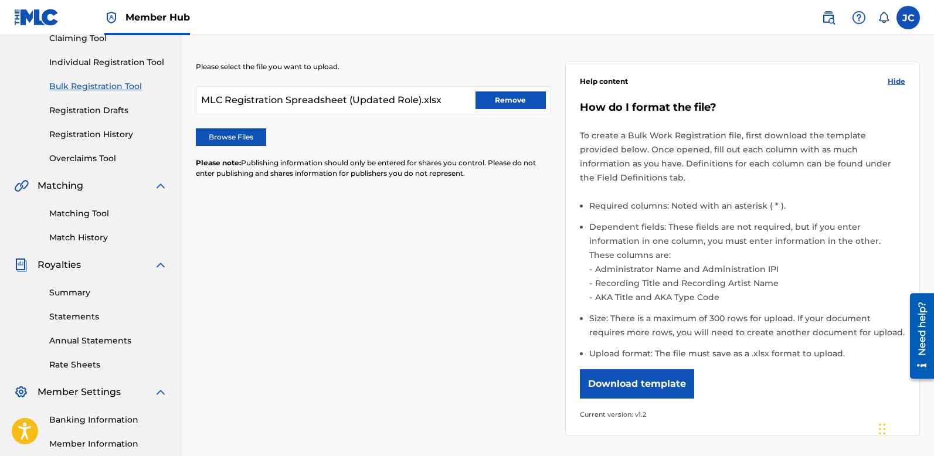
scroll to position [40, 0]
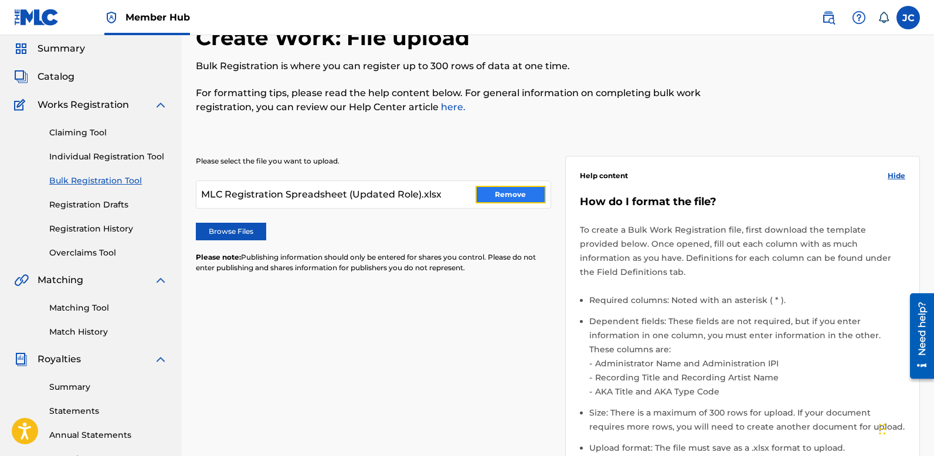
click at [493, 192] on button "Remove" at bounding box center [510, 195] width 70 height 18
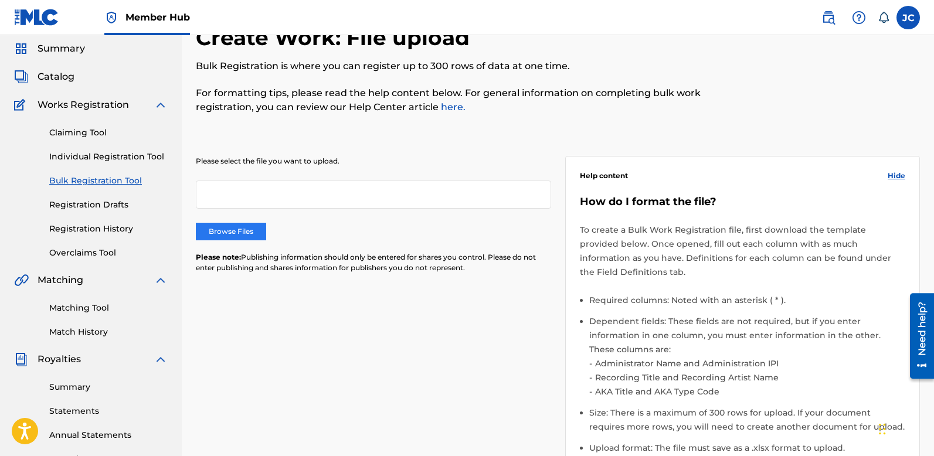
click at [241, 227] on label "Browse Files" at bounding box center [231, 232] width 70 height 18
click at [0, 0] on input "Browse Files" at bounding box center [0, 0] width 0 height 0
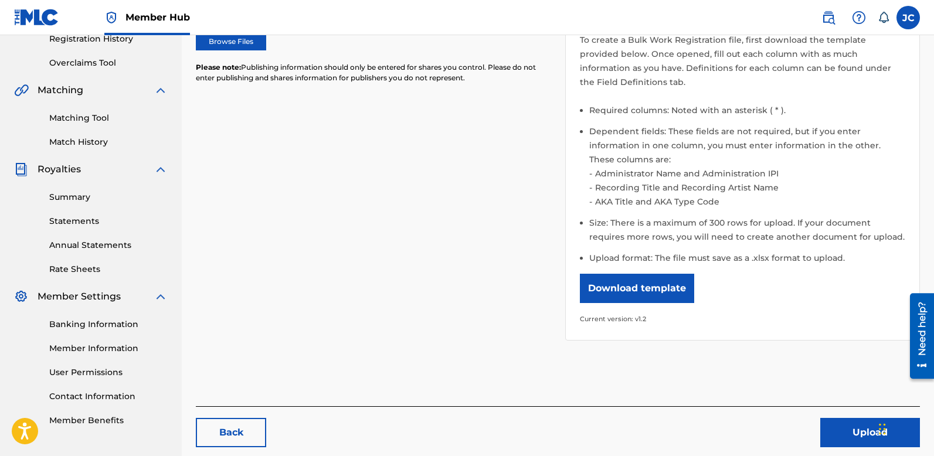
scroll to position [274, 0]
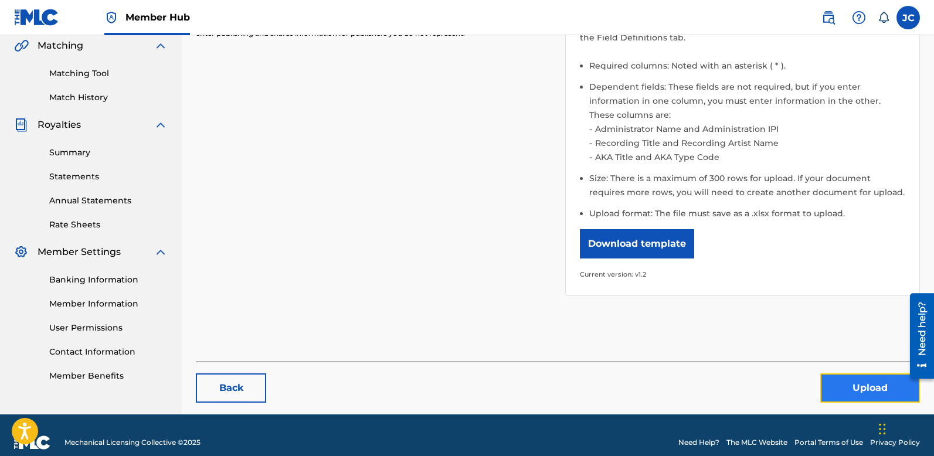
click at [860, 373] on button "Upload" at bounding box center [870, 387] width 100 height 29
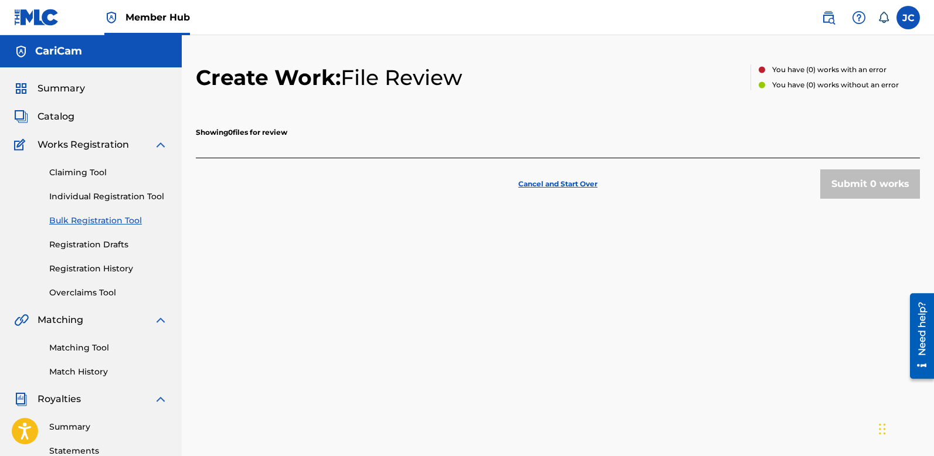
scroll to position [271, 0]
